Goal: Find specific page/section: Find specific page/section

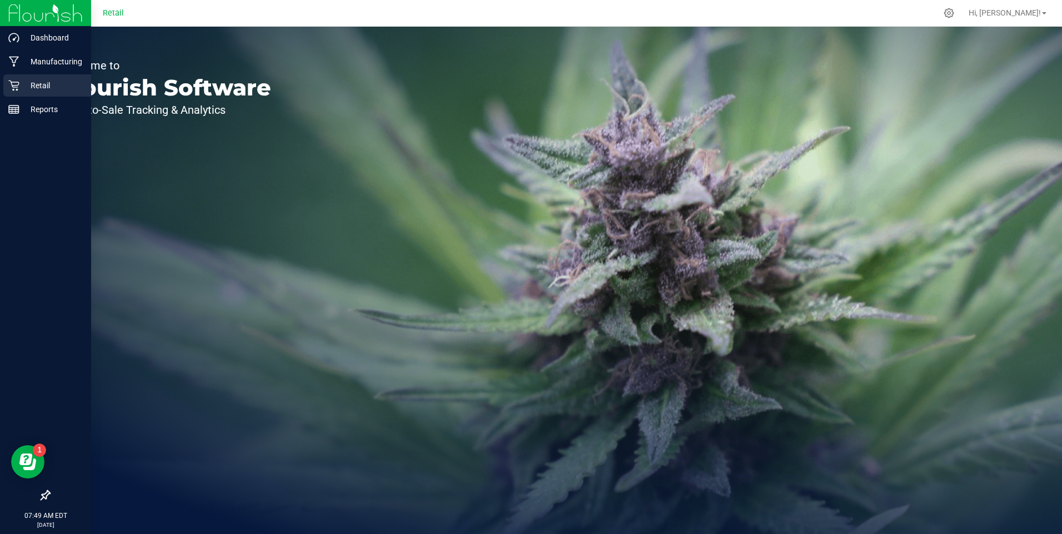
click at [28, 89] on p "Retail" at bounding box center [52, 85] width 67 height 13
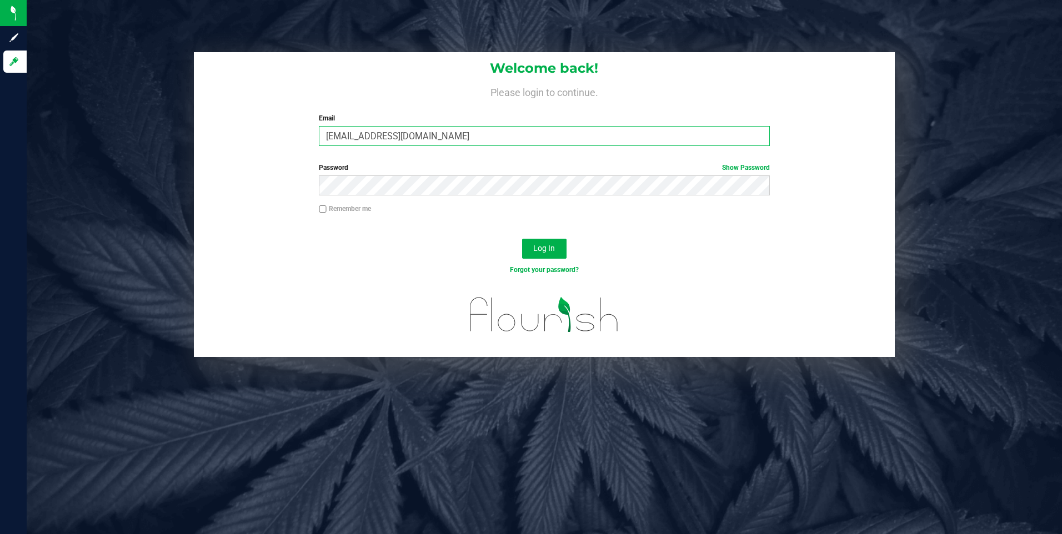
drag, startPoint x: 271, startPoint y: 127, endPoint x: 219, endPoint y: 101, distance: 57.6
click at [166, 112] on div "Welcome back! Please login to continue. Email [EMAIL_ADDRESS][DOMAIN_NAME] Requ…" at bounding box center [544, 204] width 1052 height 305
type input "[EMAIL_ADDRESS][DOMAIN_NAME]"
click at [164, 182] on div "Welcome back! Please login to continue. Email [EMAIL_ADDRESS][DOMAIN_NAME] Requ…" at bounding box center [544, 204] width 1052 height 305
click at [522, 239] on button "Log In" at bounding box center [544, 249] width 44 height 20
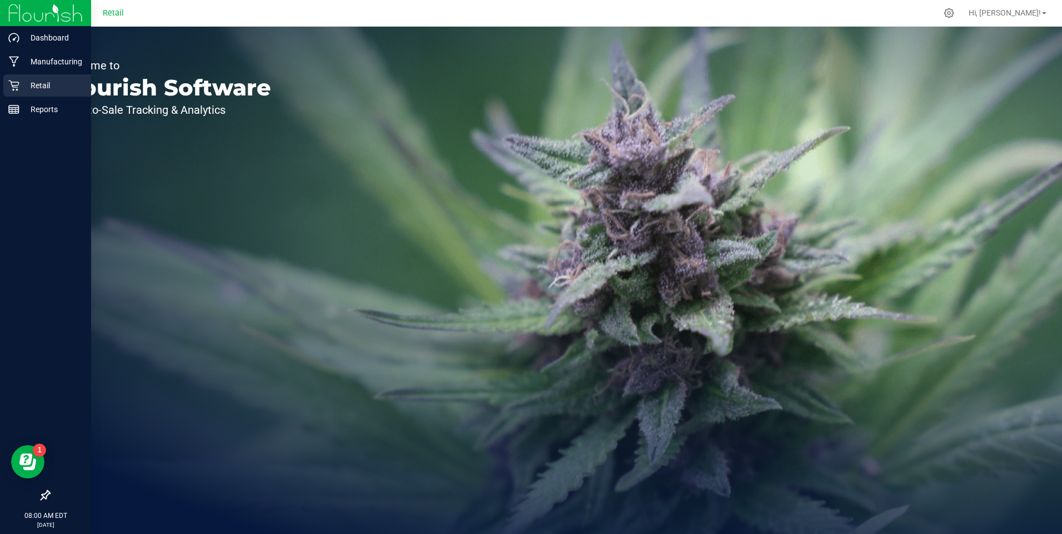
click at [17, 89] on icon at bounding box center [13, 86] width 11 height 11
